Goal: Task Accomplishment & Management: Complete application form

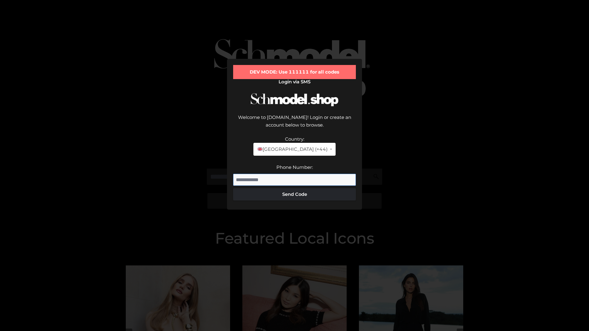
click at [294, 174] on input "Phone Number:" at bounding box center [294, 180] width 123 height 12
type input "**********"
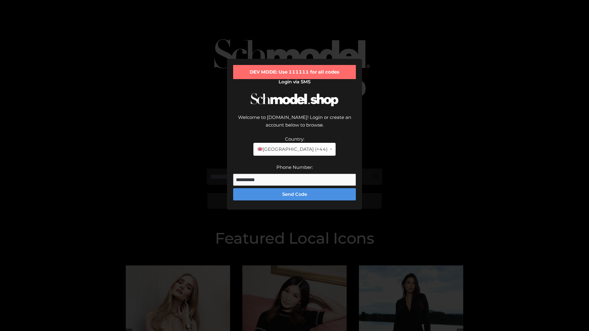
click at [294, 188] on button "Send Code" at bounding box center [294, 194] width 123 height 12
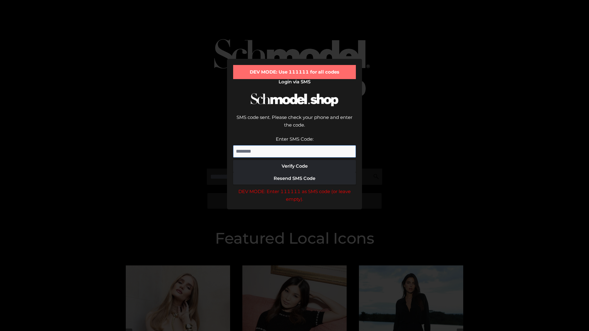
click at [294, 145] on input "Enter SMS Code:" at bounding box center [294, 151] width 123 height 12
type input "******"
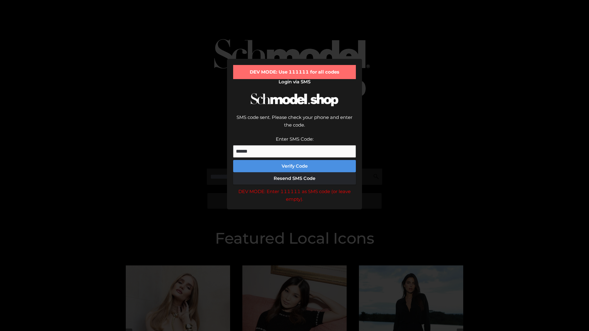
click at [294, 160] on button "Verify Code" at bounding box center [294, 166] width 123 height 12
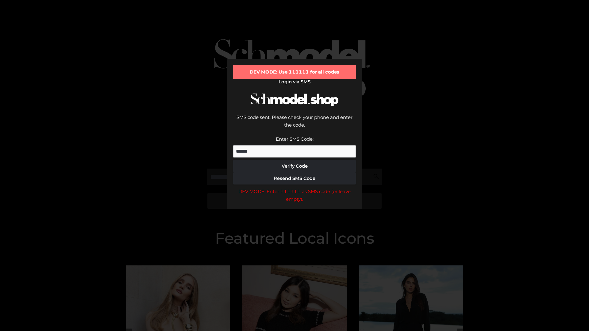
click at [294, 188] on div "DEV MODE: Enter 111111 as SMS code (or leave empty)." at bounding box center [294, 196] width 123 height 16
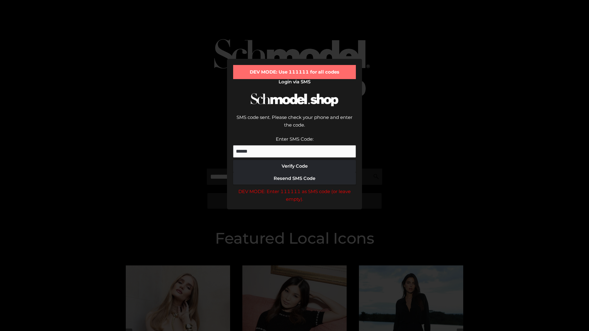
click at [294, 188] on div "DEV MODE: Enter 111111 as SMS code (or leave empty)." at bounding box center [294, 196] width 123 height 16
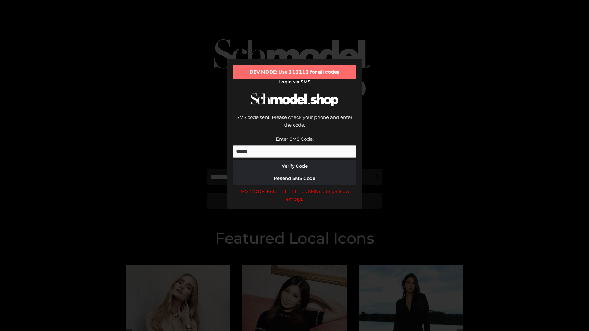
click at [294, 188] on div "DEV MODE: Enter 111111 as SMS code (or leave empty)." at bounding box center [294, 196] width 123 height 16
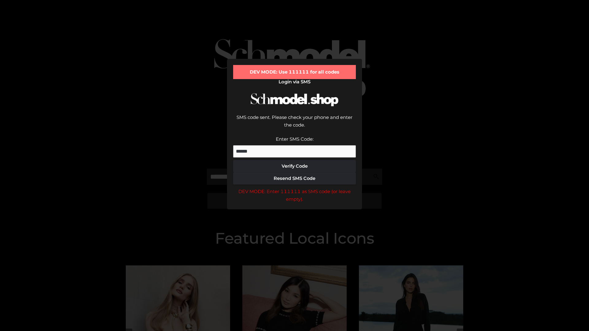
click at [294, 188] on div "DEV MODE: Enter 111111 as SMS code (or leave empty)." at bounding box center [294, 196] width 123 height 16
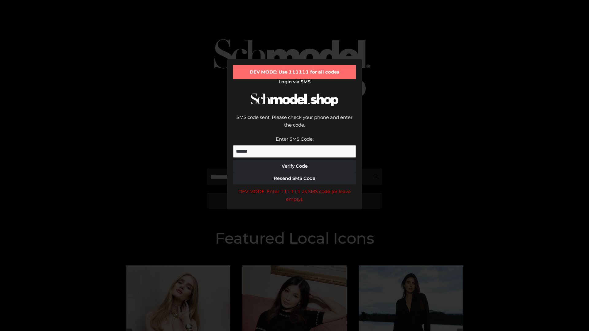
click at [294, 188] on div "DEV MODE: Enter 111111 as SMS code (or leave empty)." at bounding box center [294, 196] width 123 height 16
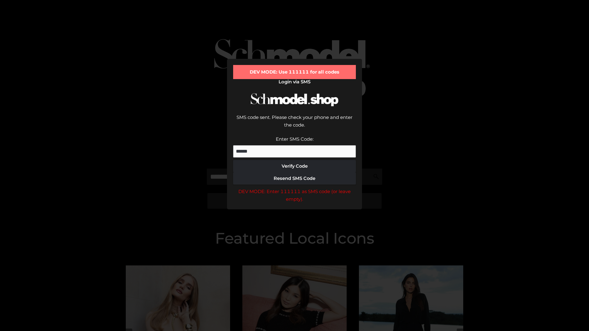
click at [294, 188] on div "DEV MODE: Enter 111111 as SMS code (or leave empty)." at bounding box center [294, 196] width 123 height 16
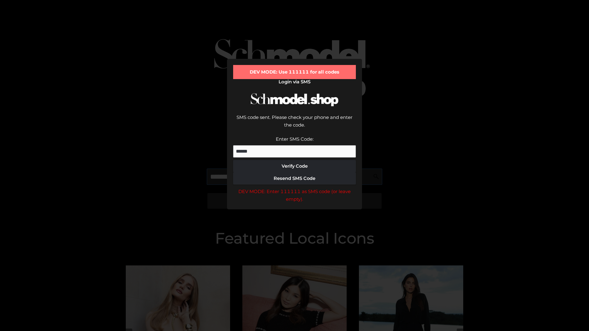
scroll to position [0, 32]
click at [294, 188] on div "DEV MODE: Enter 111111 as SMS code (or leave empty)." at bounding box center [294, 196] width 123 height 16
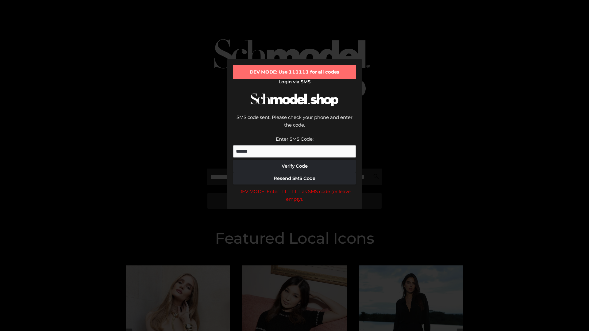
click at [294, 188] on div "DEV MODE: Enter 111111 as SMS code (or leave empty)." at bounding box center [294, 196] width 123 height 16
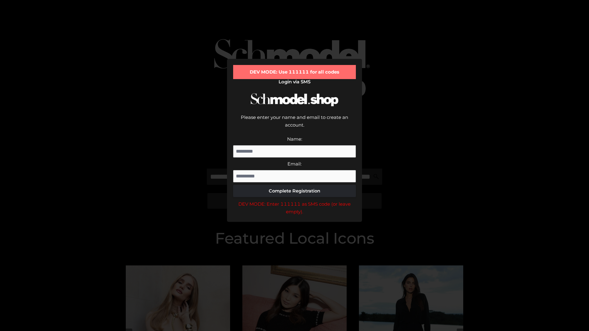
click at [294, 200] on div "DEV MODE: Enter 111111 as SMS code (or leave empty)." at bounding box center [294, 208] width 123 height 16
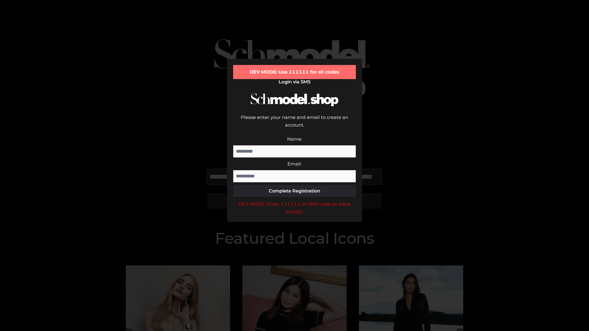
scroll to position [0, 76]
click at [294, 200] on div "DEV MODE: Enter 111111 as SMS code (or leave empty)." at bounding box center [294, 208] width 123 height 16
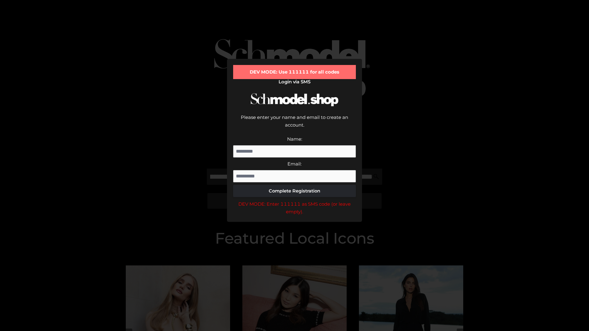
click at [294, 200] on div "DEV MODE: Enter 111111 as SMS code (or leave empty)." at bounding box center [294, 208] width 123 height 16
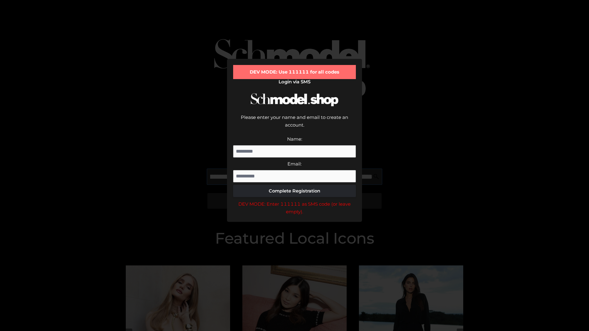
scroll to position [0, 111]
click at [294, 200] on div "DEV MODE: Enter 111111 as SMS code (or leave empty)." at bounding box center [294, 208] width 123 height 16
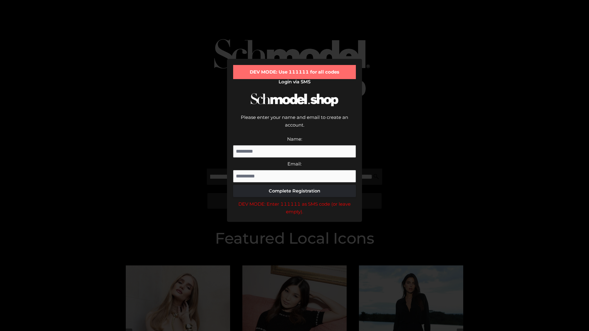
click at [294, 200] on div "DEV MODE: Enter 111111 as SMS code (or leave empty)." at bounding box center [294, 208] width 123 height 16
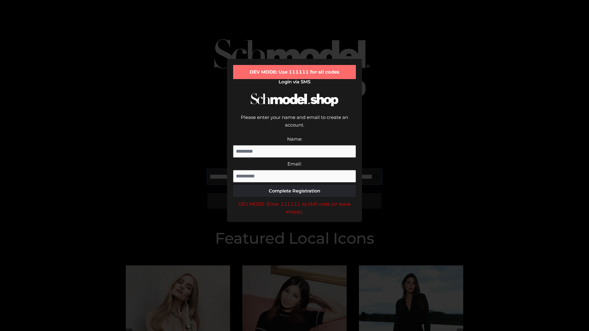
scroll to position [0, 148]
click at [294, 200] on div "DEV MODE: Enter 111111 as SMS code (or leave empty)." at bounding box center [294, 208] width 123 height 16
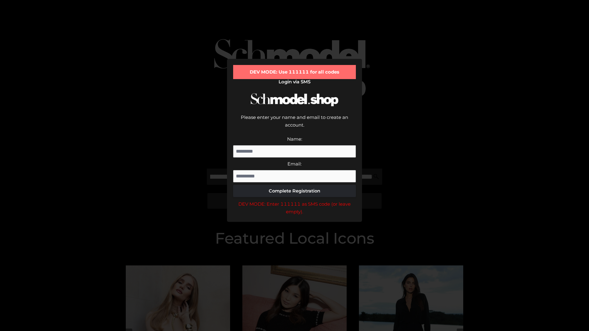
click at [294, 200] on div "DEV MODE: Enter 111111 as SMS code (or leave empty)." at bounding box center [294, 208] width 123 height 16
type input "**********"
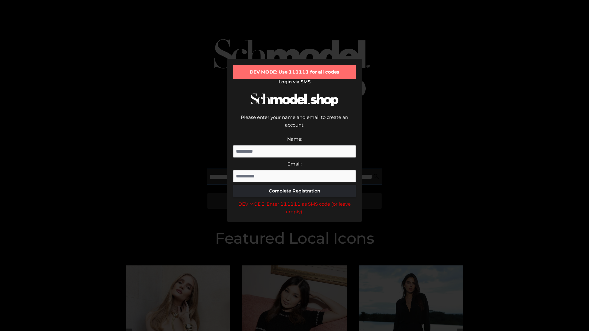
scroll to position [0, 178]
